Goal: Check status: Check status

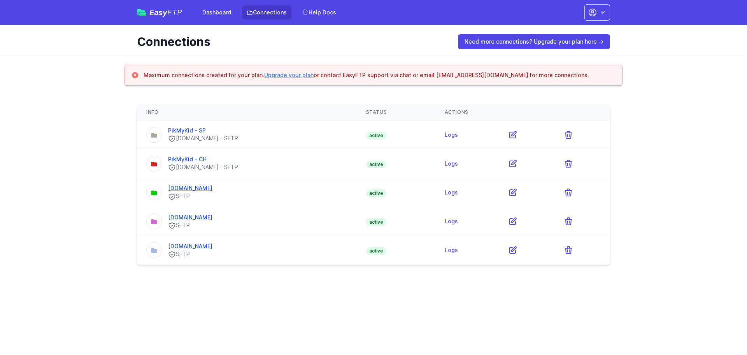
click at [203, 187] on link "[DOMAIN_NAME]" at bounding box center [190, 187] width 44 height 7
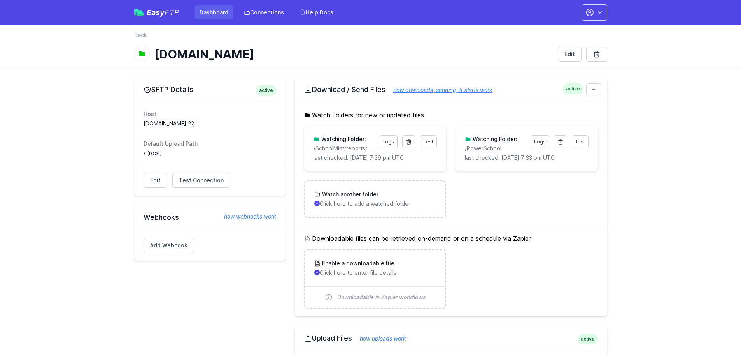
click at [211, 14] on link "Dashboard" at bounding box center [214, 12] width 38 height 14
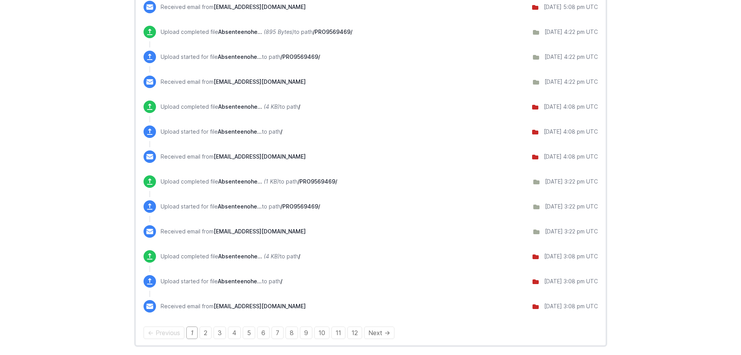
scroll to position [588, 0]
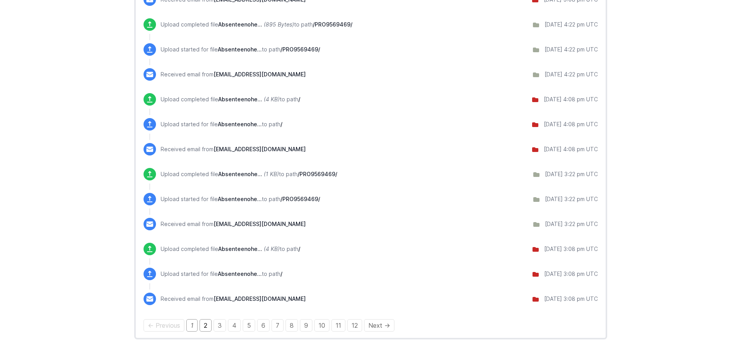
click at [205, 322] on link "2" at bounding box center [206, 325] width 12 height 12
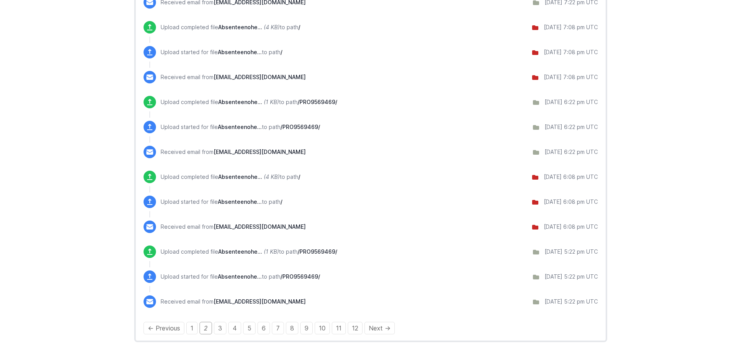
scroll to position [588, 0]
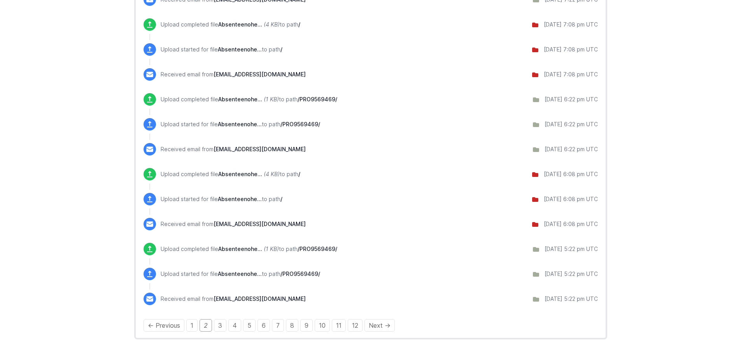
click at [241, 322] on div "← Previous 1 2 3 4 5 6 7 8 9 10 11 12 Next →" at bounding box center [371, 324] width 455 height 9
click at [223, 328] on link "3" at bounding box center [220, 325] width 12 height 12
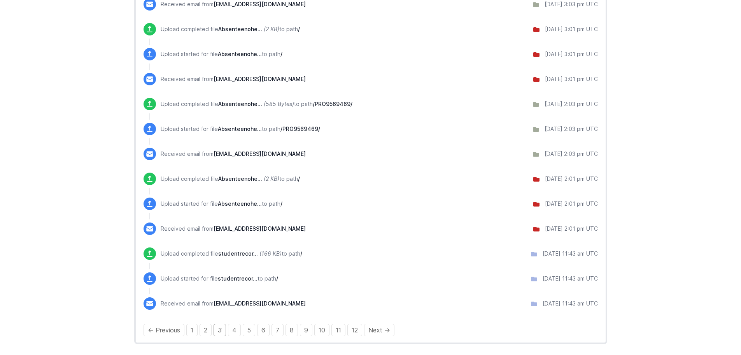
scroll to position [588, 0]
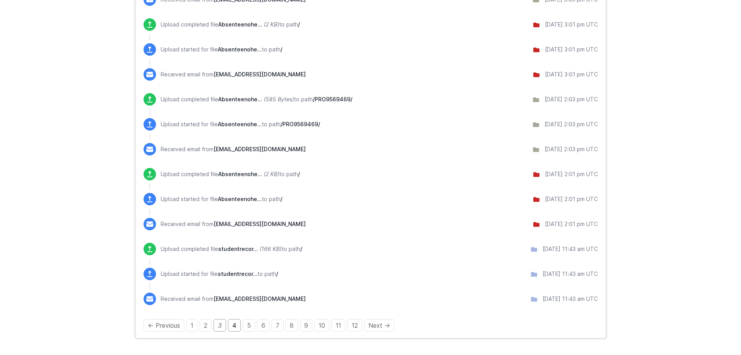
click at [237, 324] on link "4" at bounding box center [234, 325] width 13 height 12
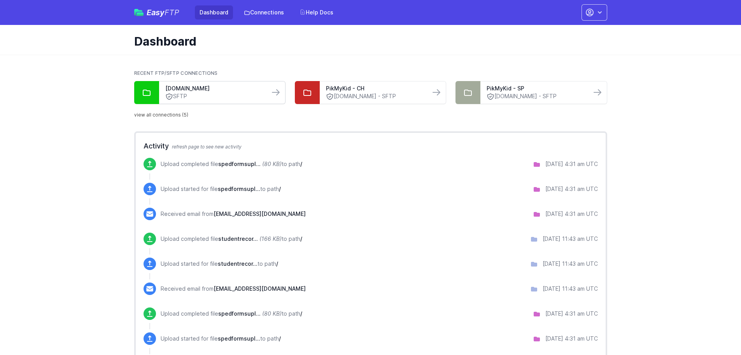
click at [201, 95] on link "SFTP" at bounding box center [214, 96] width 98 height 8
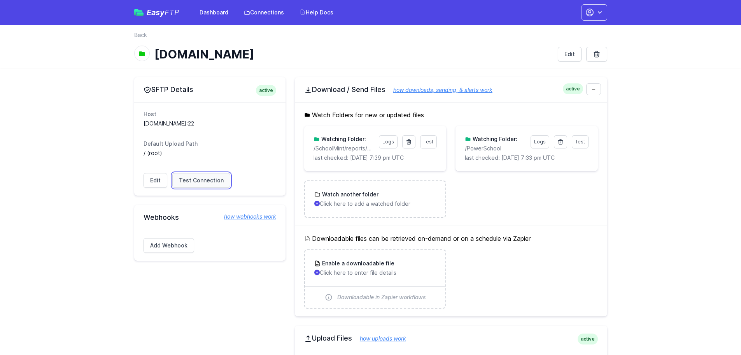
click at [220, 179] on span "Test Connection" at bounding box center [201, 180] width 45 height 8
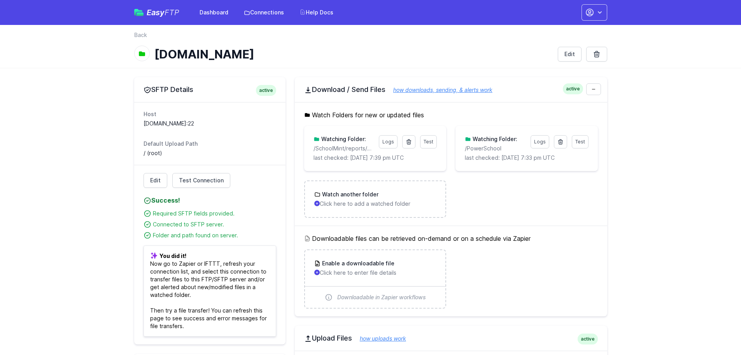
click at [488, 150] on p "/PowerSchool" at bounding box center [495, 148] width 61 height 8
click at [495, 160] on p "last checked: [DATE] 7:33 pm UTC" at bounding box center [526, 158] width 123 height 8
click at [479, 151] on p "/PowerSchool" at bounding box center [495, 148] width 61 height 8
click at [576, 139] on span "Test" at bounding box center [581, 142] width 10 height 6
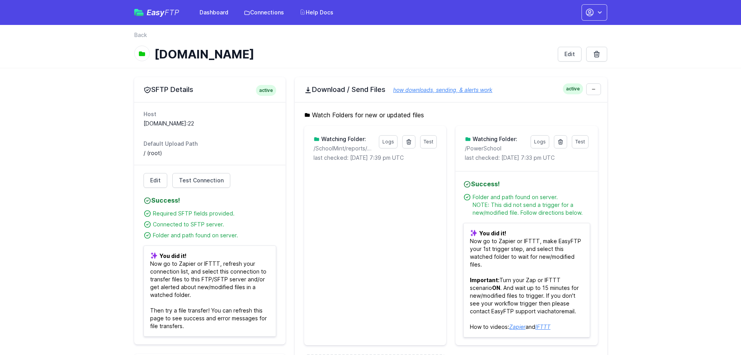
click at [535, 200] on div "Folder and path found on server. NOTE: This did not send a trigger for a new/mo…" at bounding box center [531, 204] width 117 height 23
